Goal: Task Accomplishment & Management: Manage account settings

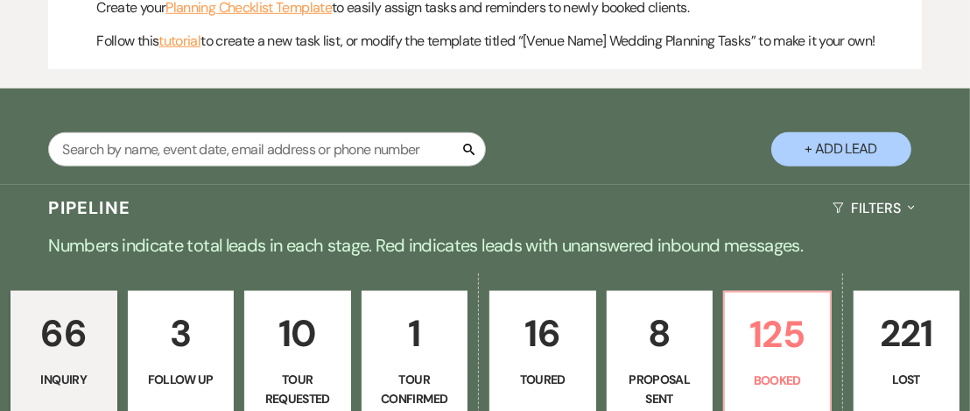
scroll to position [875, 0]
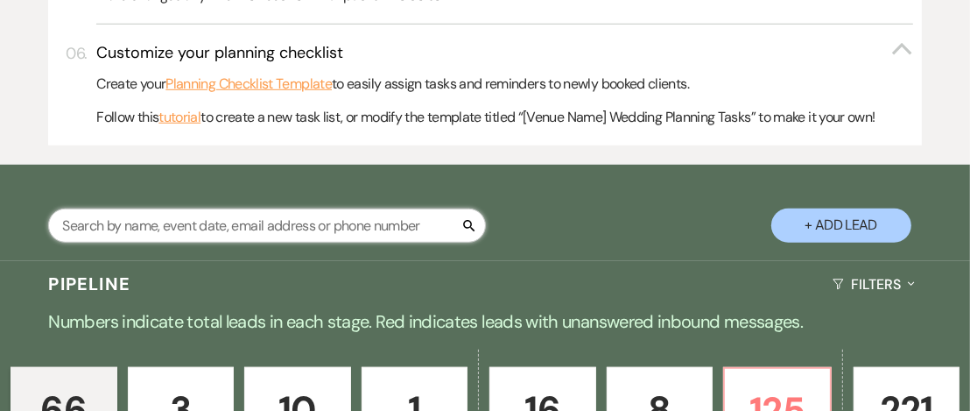
click at [309, 208] on input "text" at bounding box center [267, 225] width 438 height 34
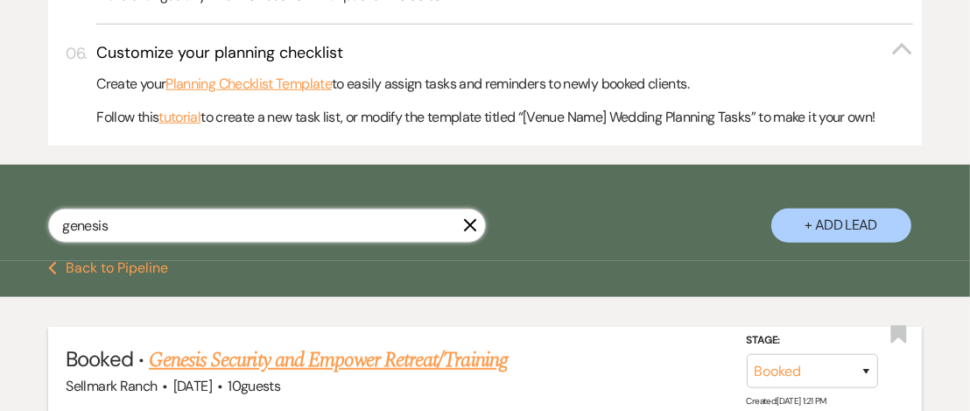
type input "genesis"
click at [356, 344] on link "Genesis Security and Empower Retreat/Training" at bounding box center [328, 360] width 359 height 32
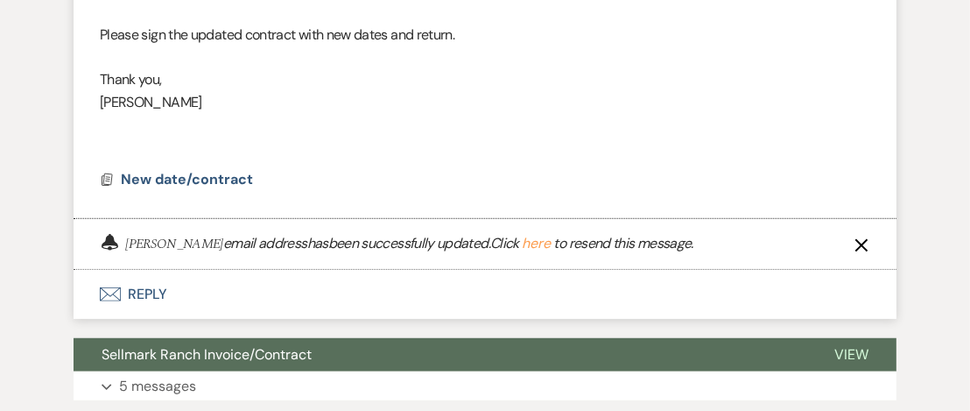
scroll to position [1016, 0]
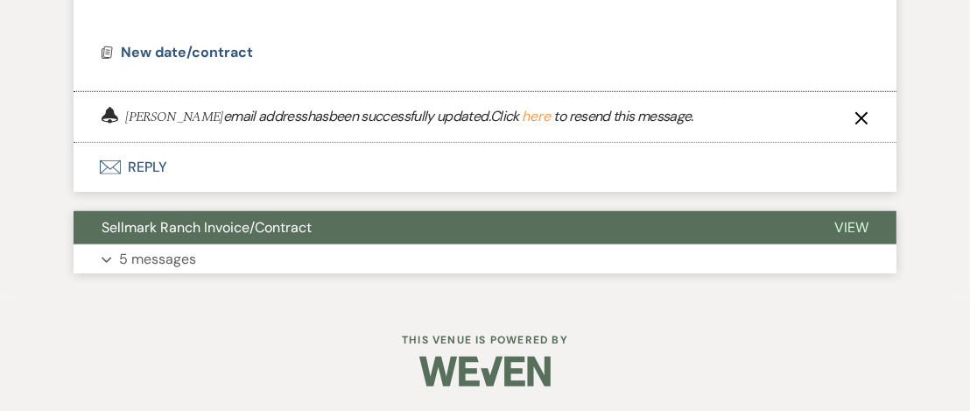
click at [843, 235] on button "View" at bounding box center [851, 227] width 90 height 33
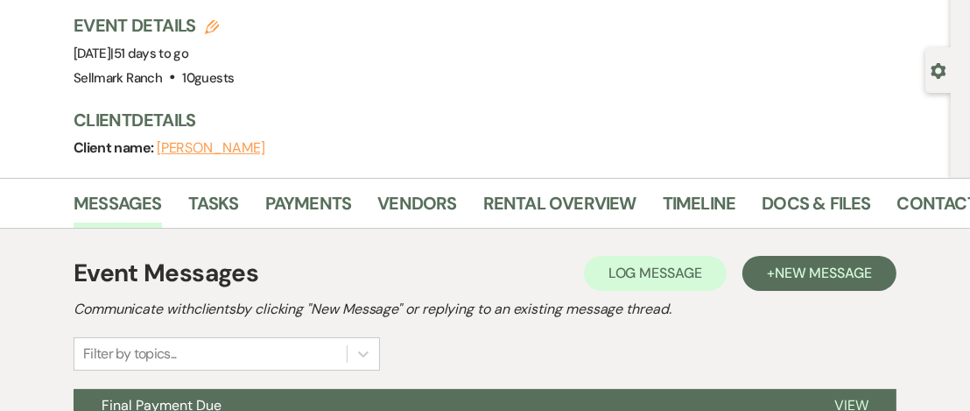
scroll to position [109, 0]
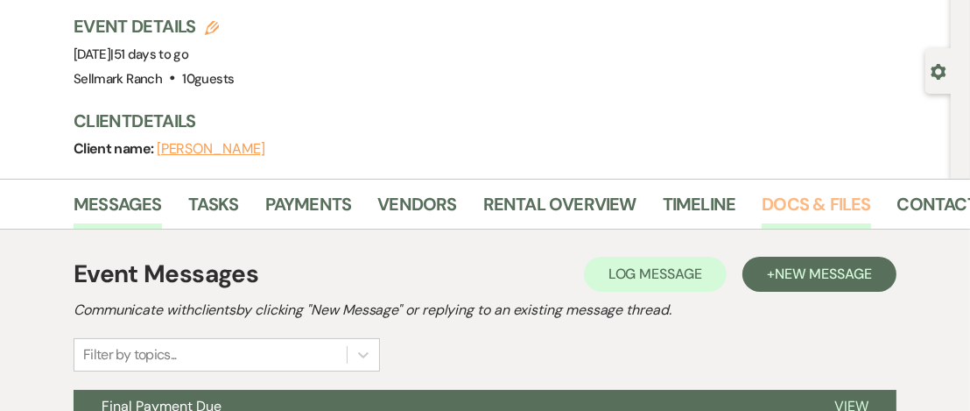
click at [772, 193] on link "Docs & Files" at bounding box center [816, 209] width 109 height 39
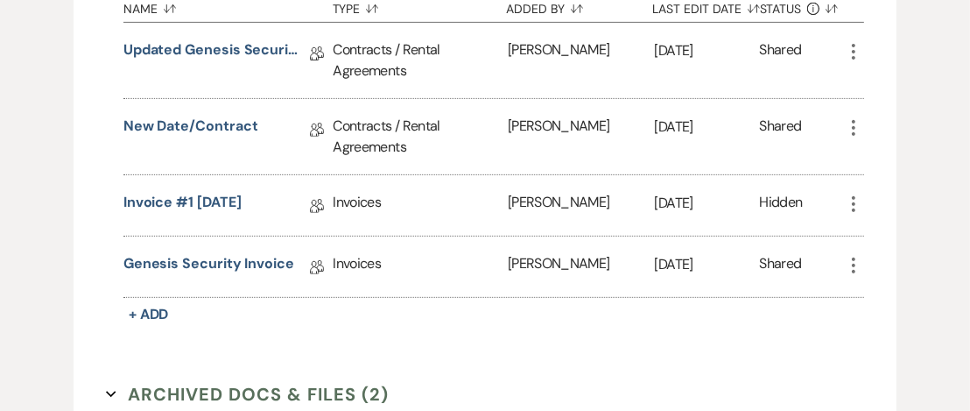
scroll to position [545, 0]
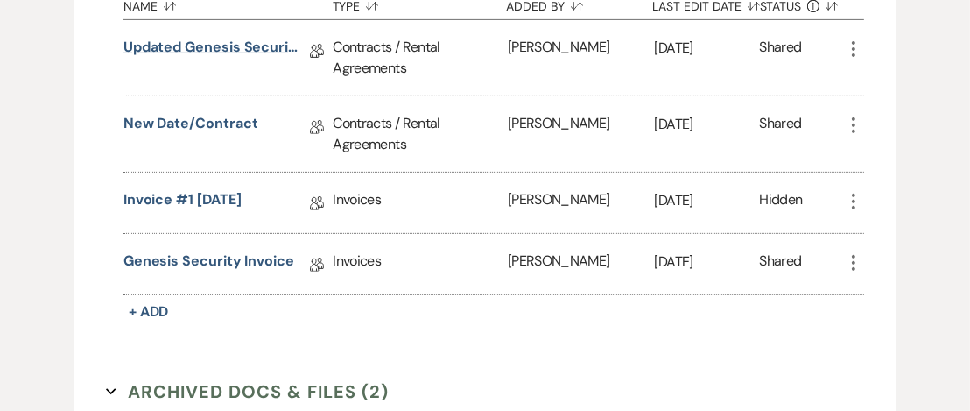
click at [246, 40] on link "Updated Genesis Security Retreat Contract" at bounding box center [210, 50] width 175 height 27
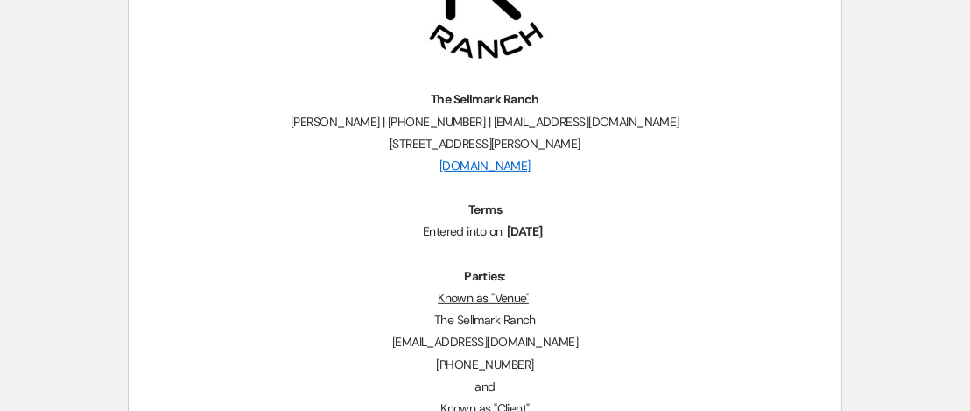
scroll to position [404, 0]
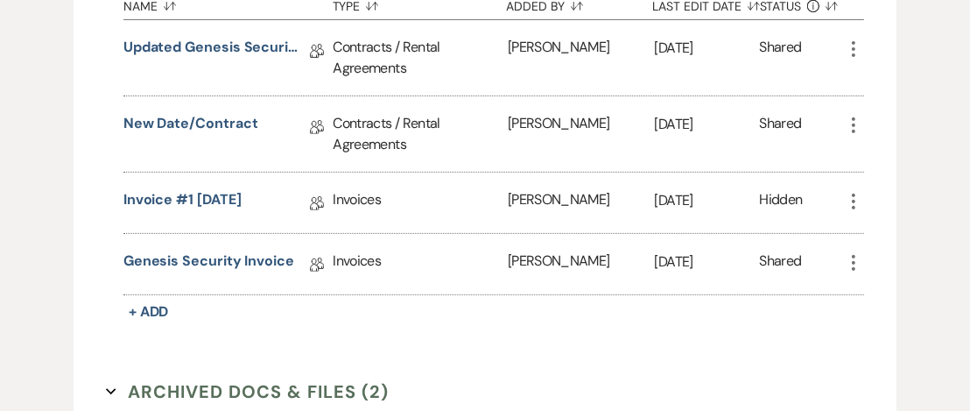
scroll to position [468, 0]
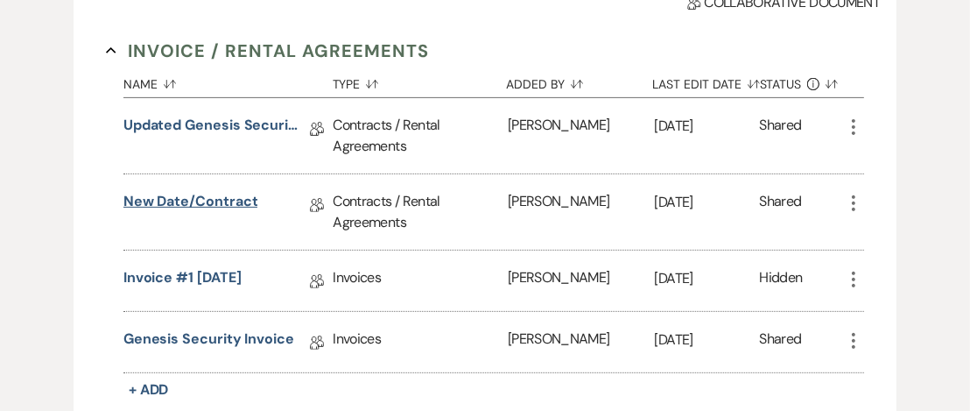
click at [208, 201] on link "New date/contract" at bounding box center [190, 204] width 135 height 27
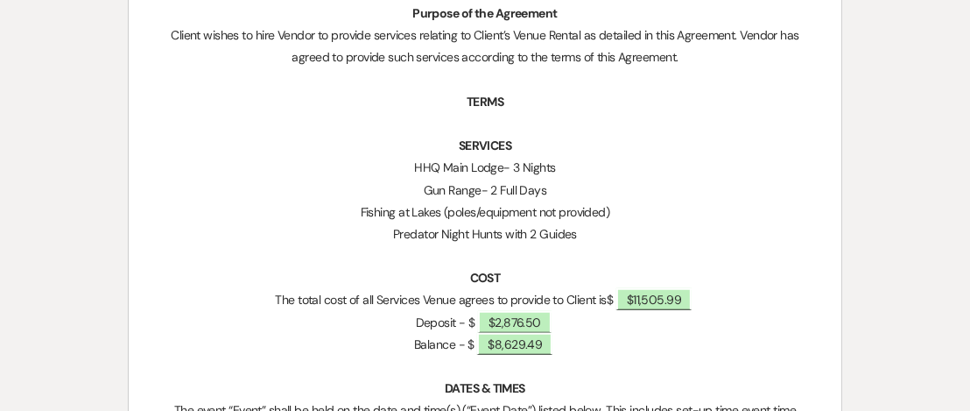
scroll to position [1034, 0]
